Goal: Information Seeking & Learning: Learn about a topic

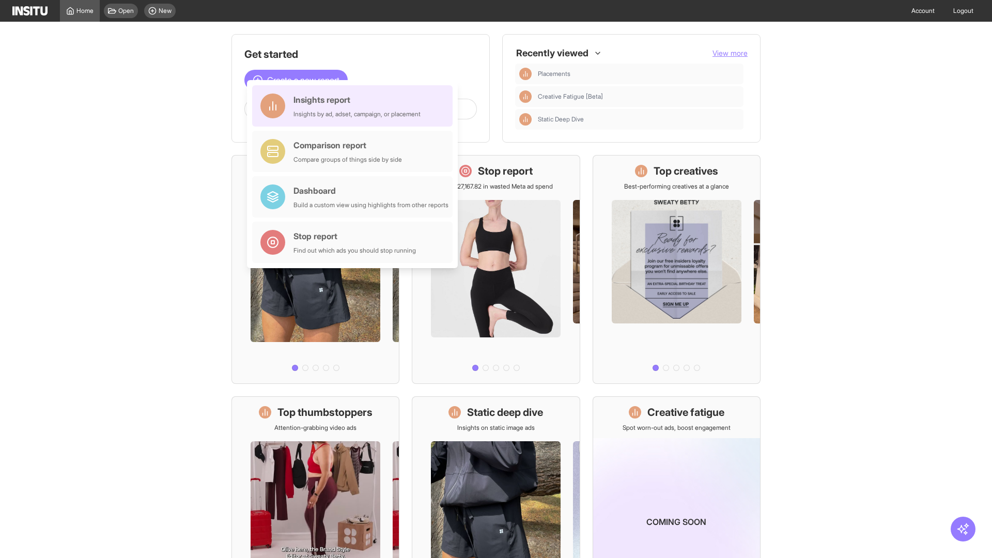
click at [355, 106] on div "Insights report Insights by ad, adset, campaign, or placement" at bounding box center [357, 106] width 127 height 25
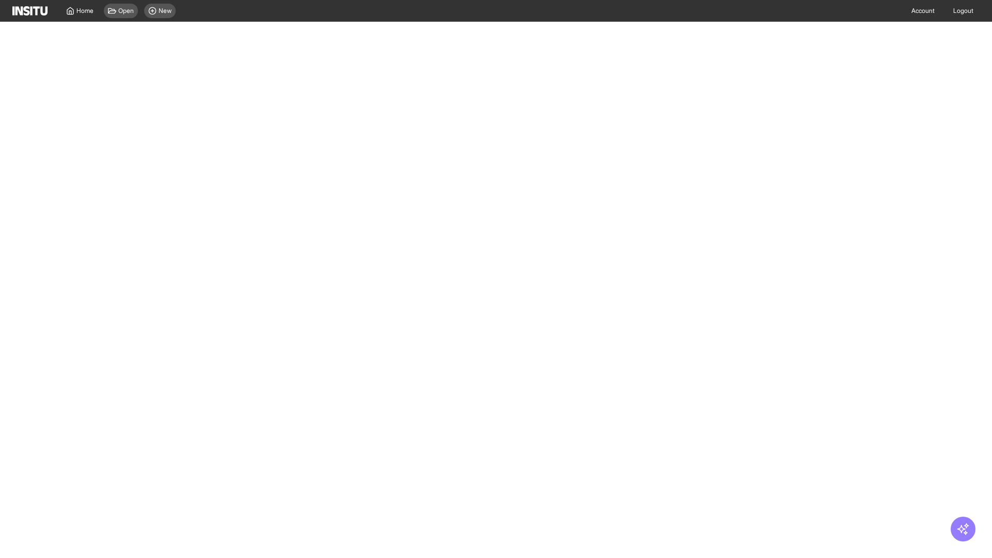
select select "**"
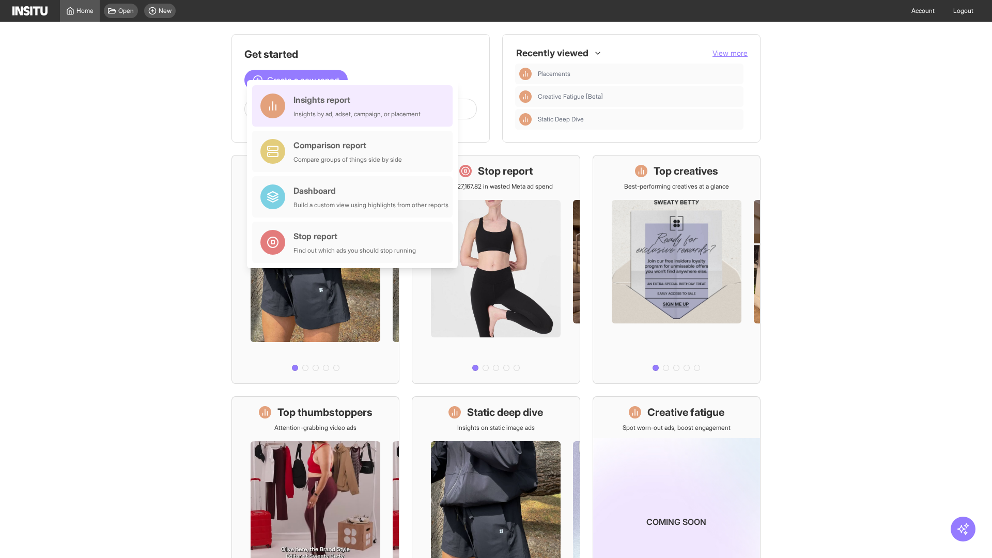
click at [355, 106] on div "Insights report Insights by ad, adset, campaign, or placement" at bounding box center [357, 106] width 127 height 25
